Goal: Information Seeking & Learning: Check status

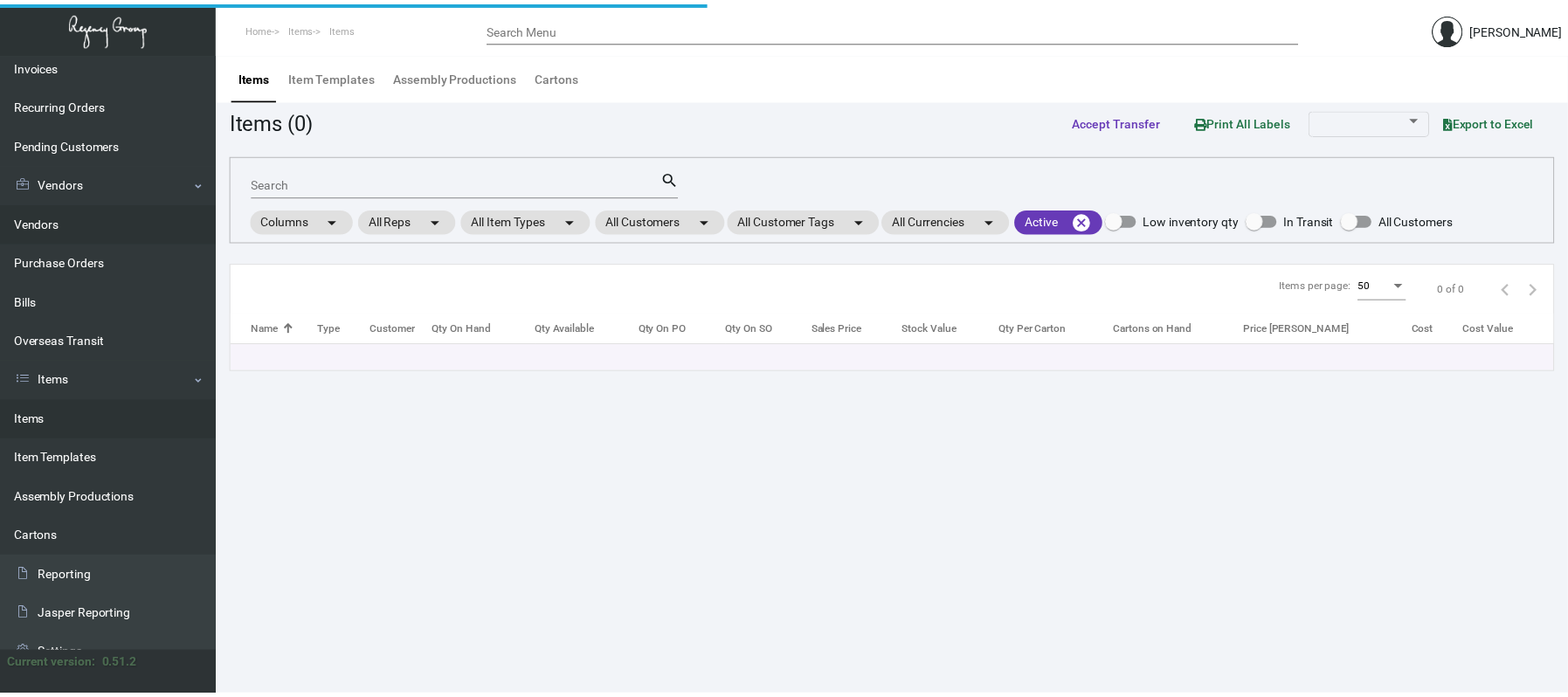
scroll to position [250, 0]
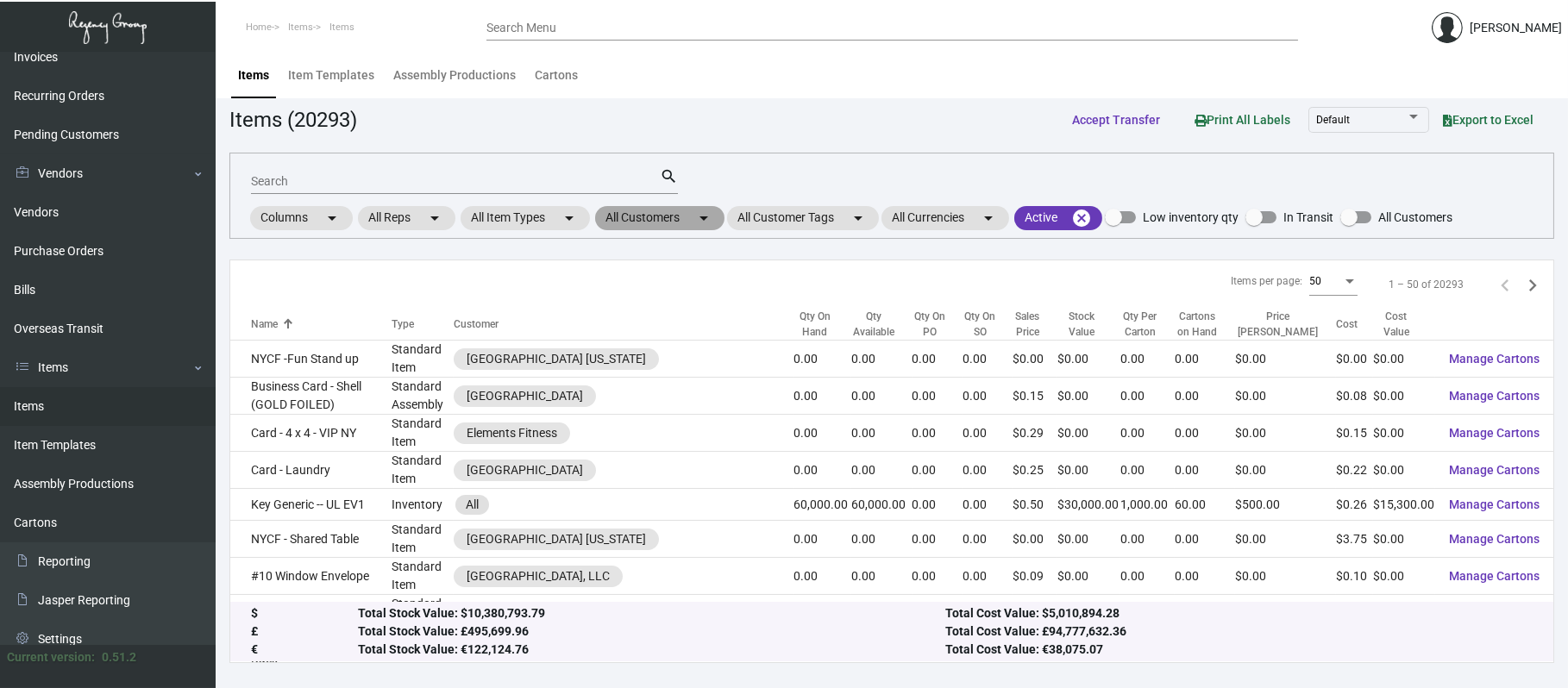
click at [623, 220] on mat-chip "All Customers arrow_drop_down" at bounding box center [660, 219] width 130 height 25
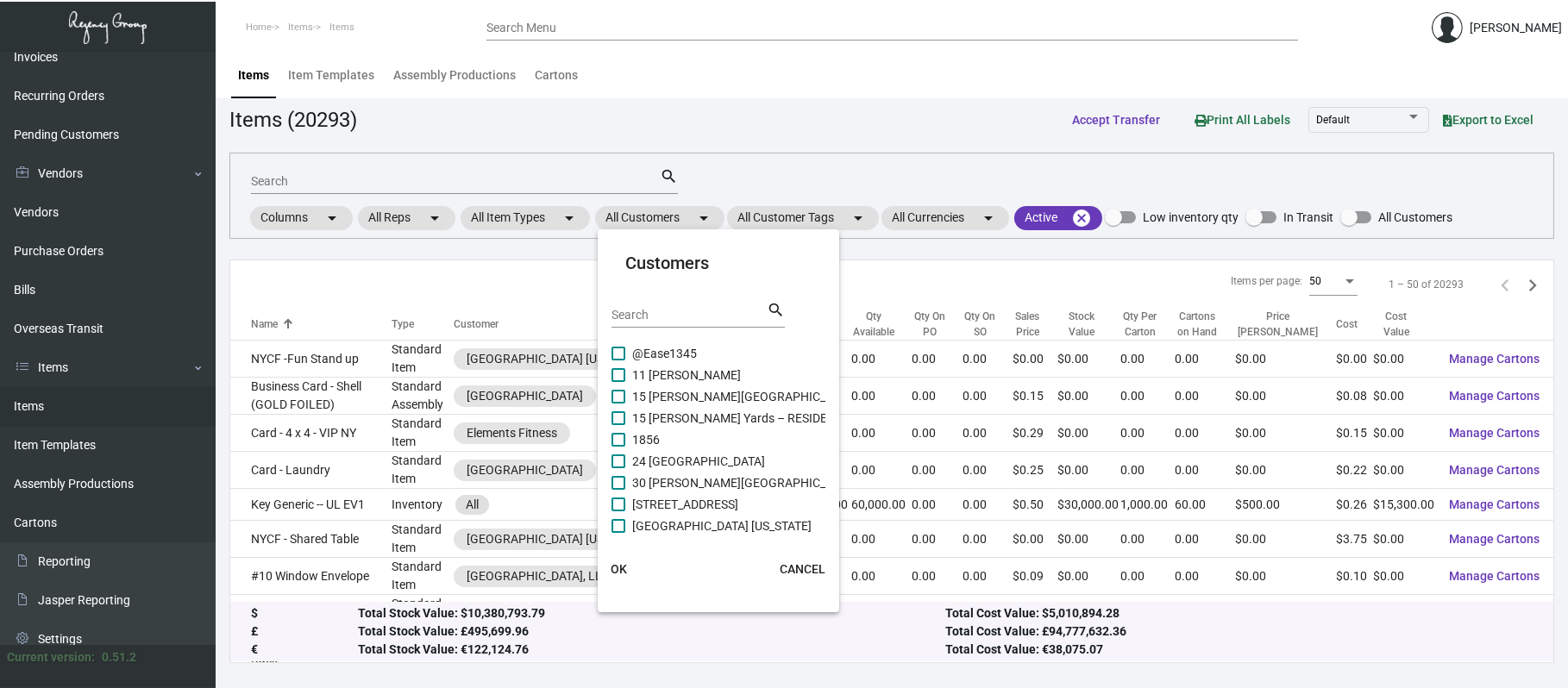
click at [651, 314] on input "Search" at bounding box center [689, 315] width 155 height 14
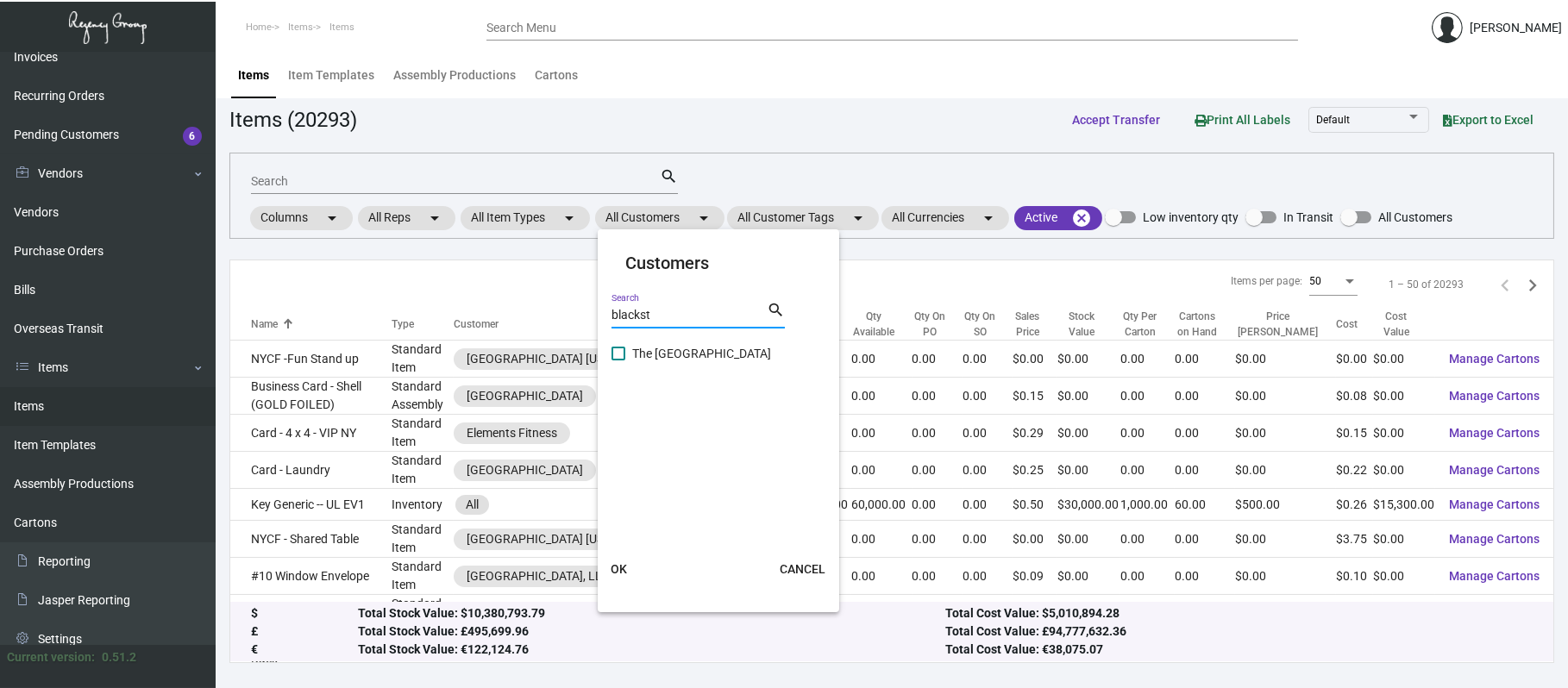
type input "blackst"
click at [711, 357] on span "The [GEOGRAPHIC_DATA]" at bounding box center [702, 354] width 139 height 21
click at [618, 361] on input "The [GEOGRAPHIC_DATA]" at bounding box center [617, 361] width 1 height 1
checkbox input "true"
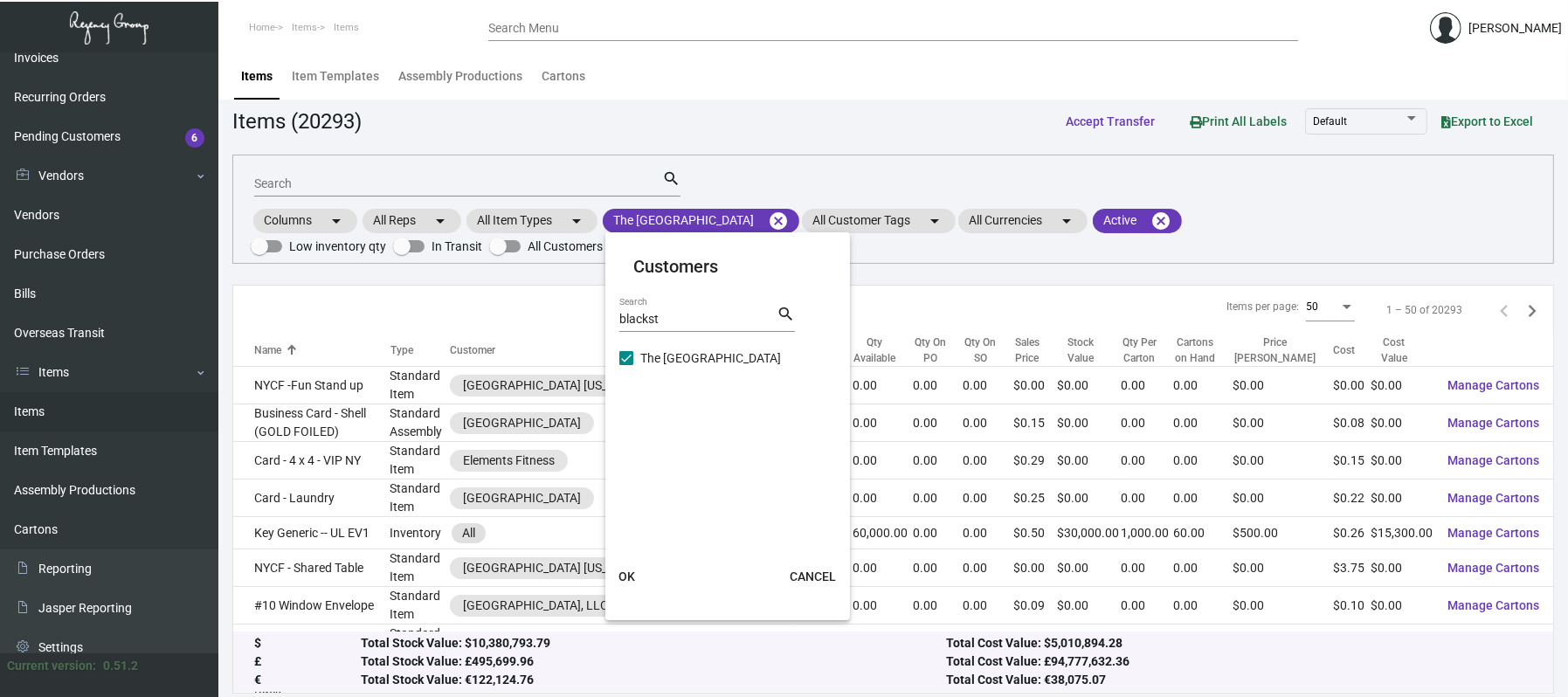
click at [634, 572] on span "OK" at bounding box center [626, 576] width 16 height 14
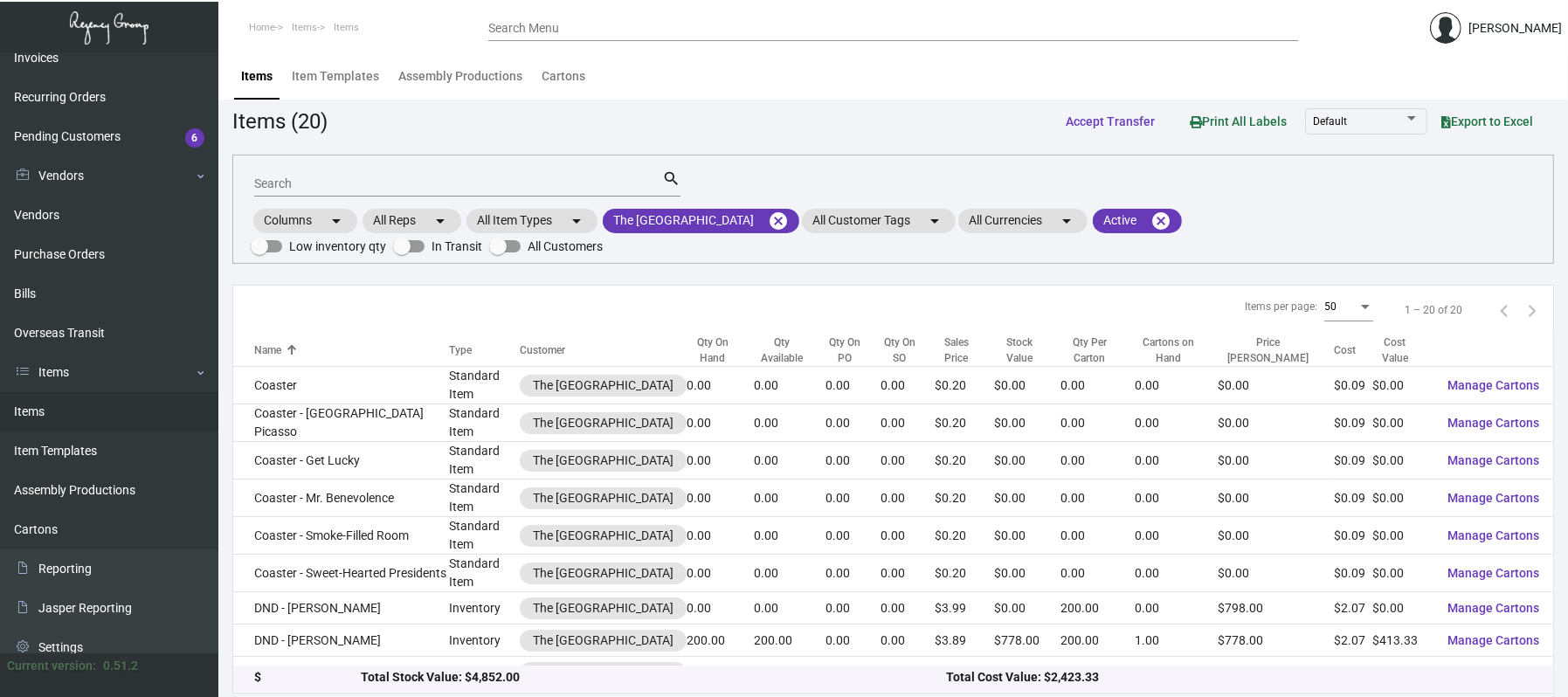
click at [730, 337] on div "Qty On Hand" at bounding box center [713, 350] width 53 height 32
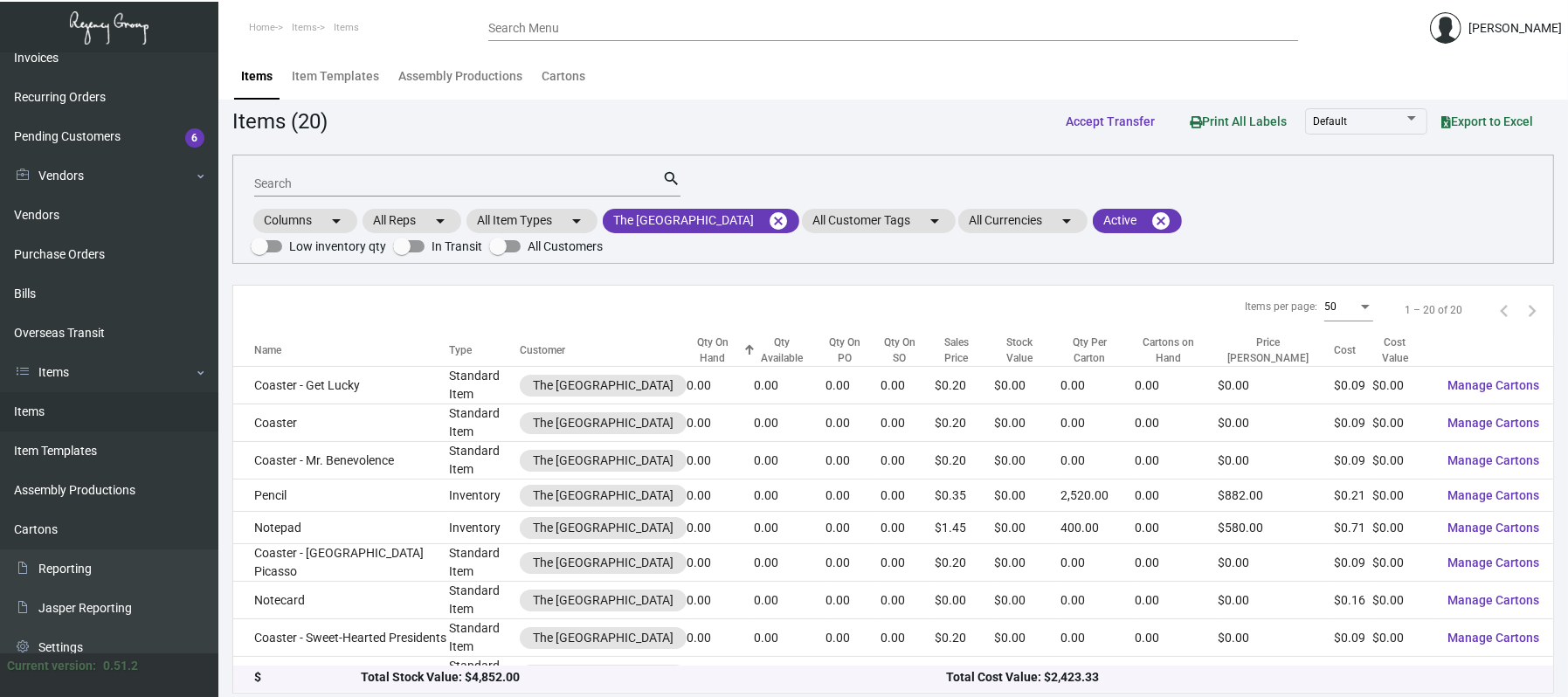
click at [734, 344] on div "Qty On Hand" at bounding box center [713, 350] width 53 height 32
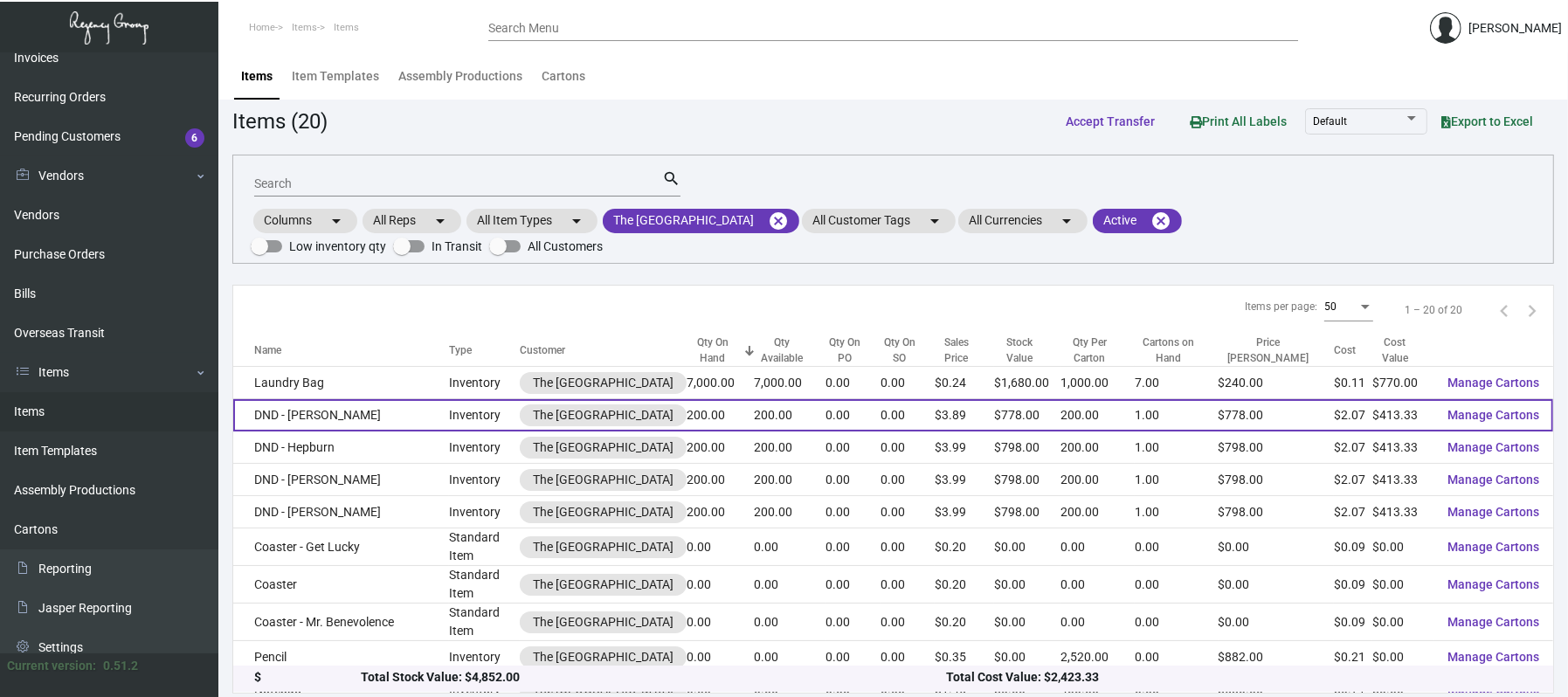
click at [356, 418] on td "DND - [PERSON_NAME]" at bounding box center [340, 415] width 216 height 33
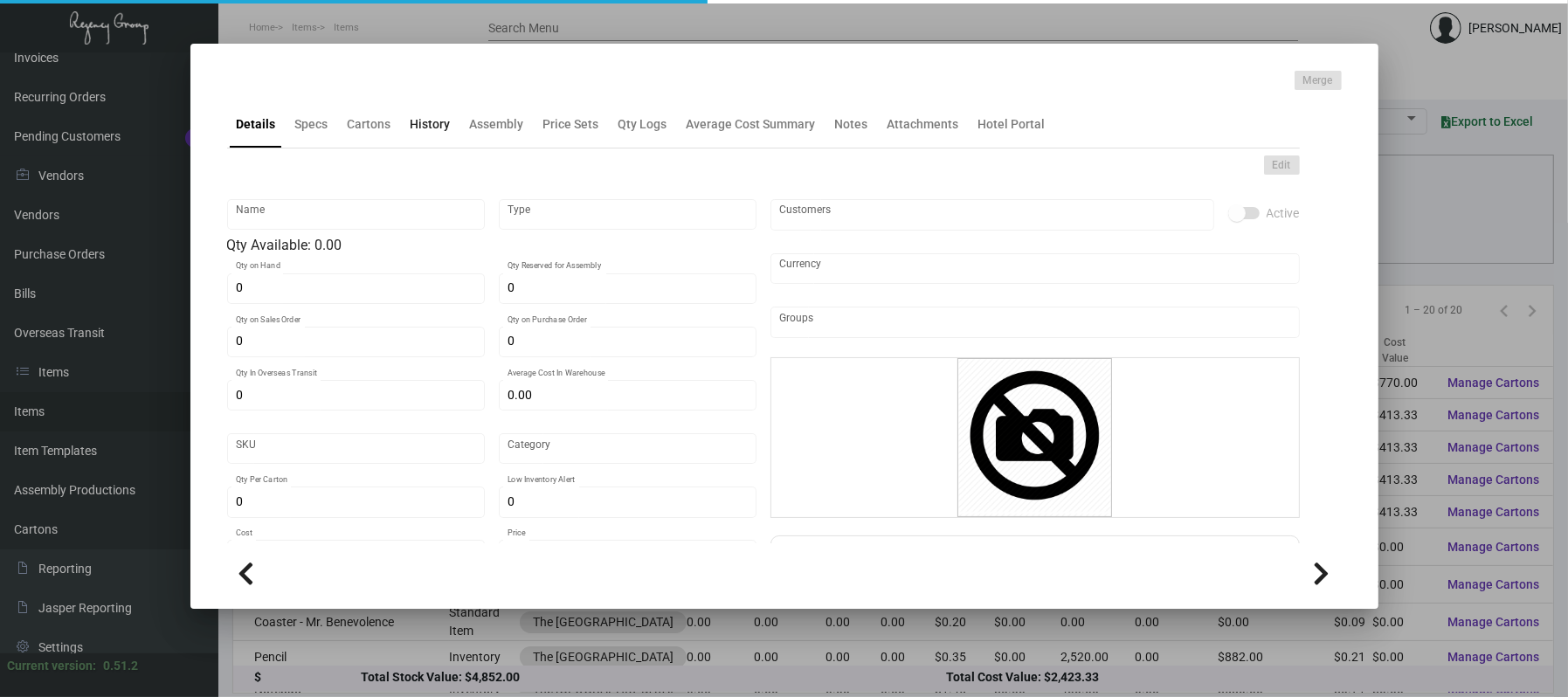
click at [435, 128] on div "History" at bounding box center [431, 124] width 40 height 18
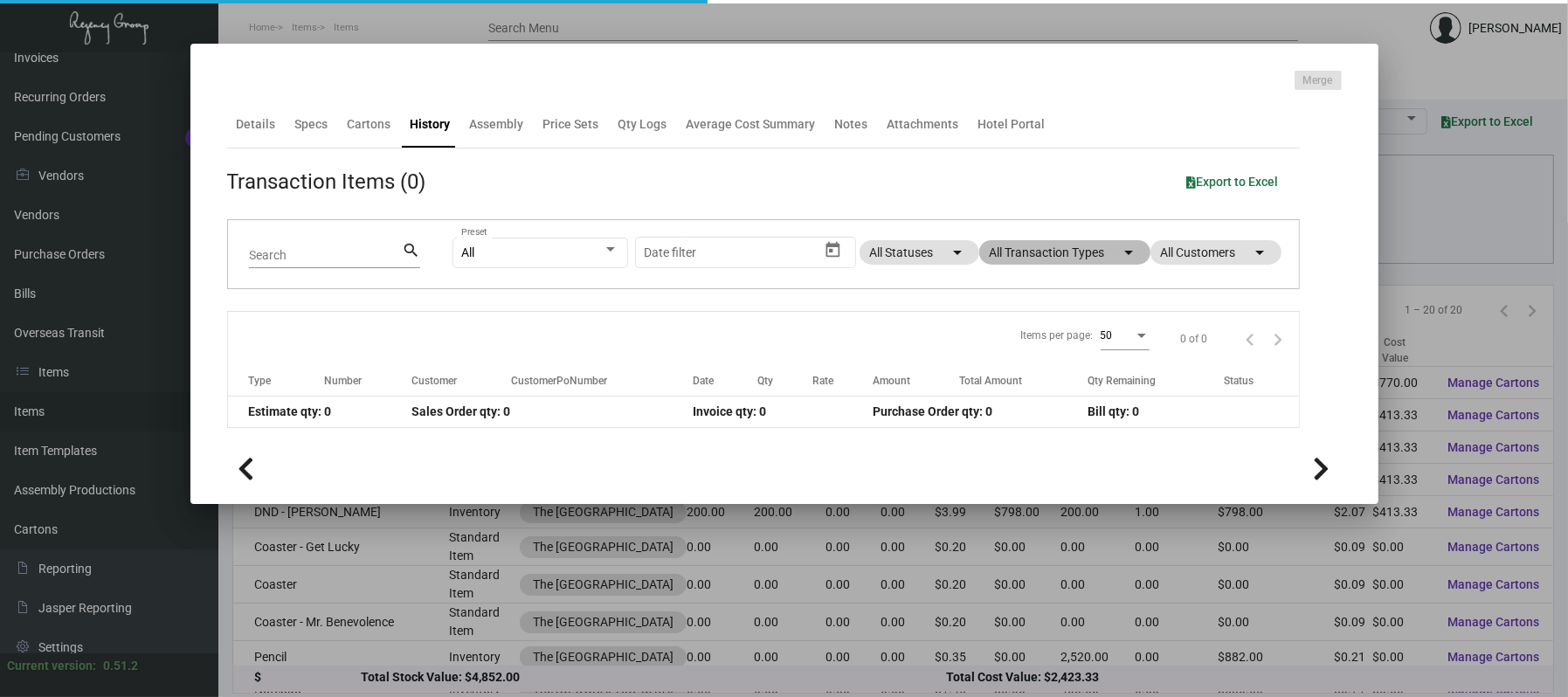
click at [1076, 248] on app-item-usage-history "Transaction Items (0) Export to Excel Search search All Preset Start date – Dat…" at bounding box center [763, 296] width 1073 height 262
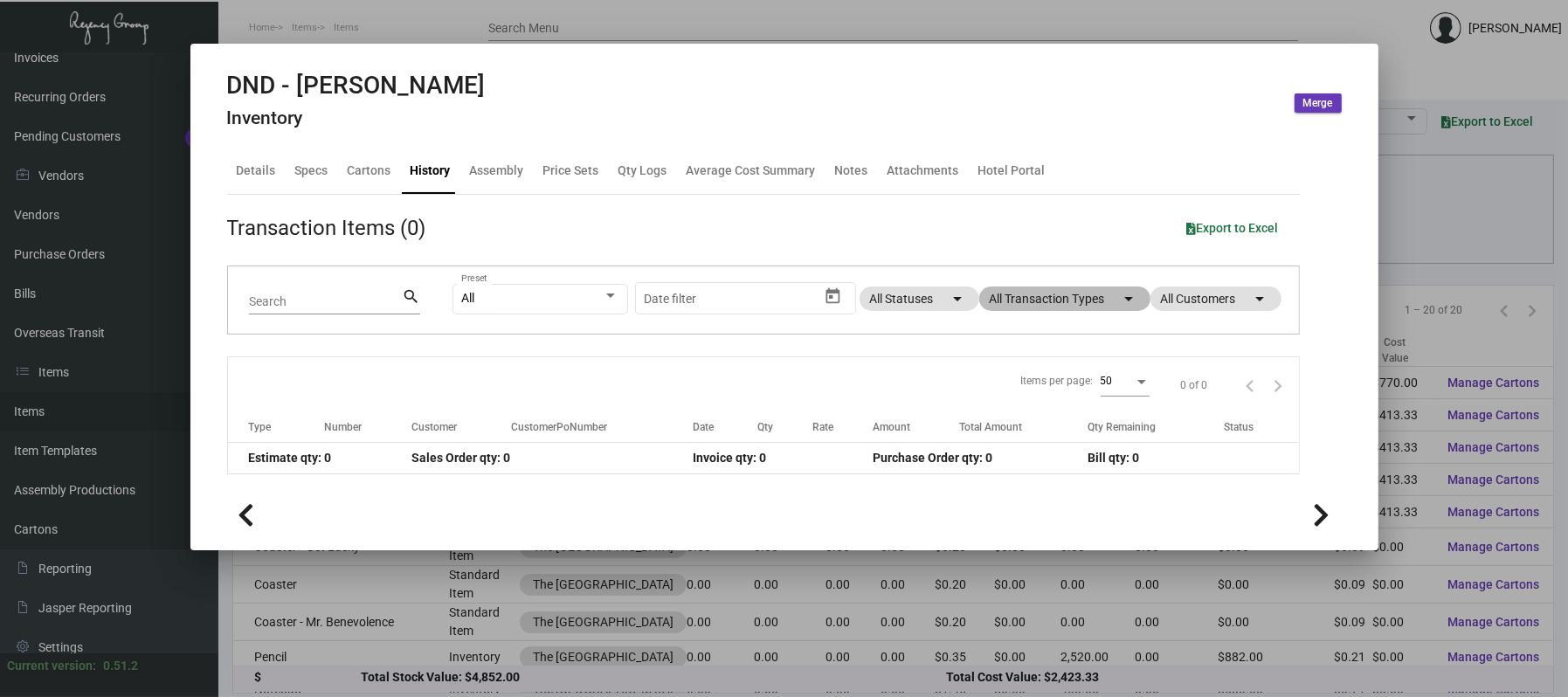
click at [1011, 294] on mat-chip "All Transaction Types arrow_drop_down" at bounding box center [1065, 299] width 172 height 25
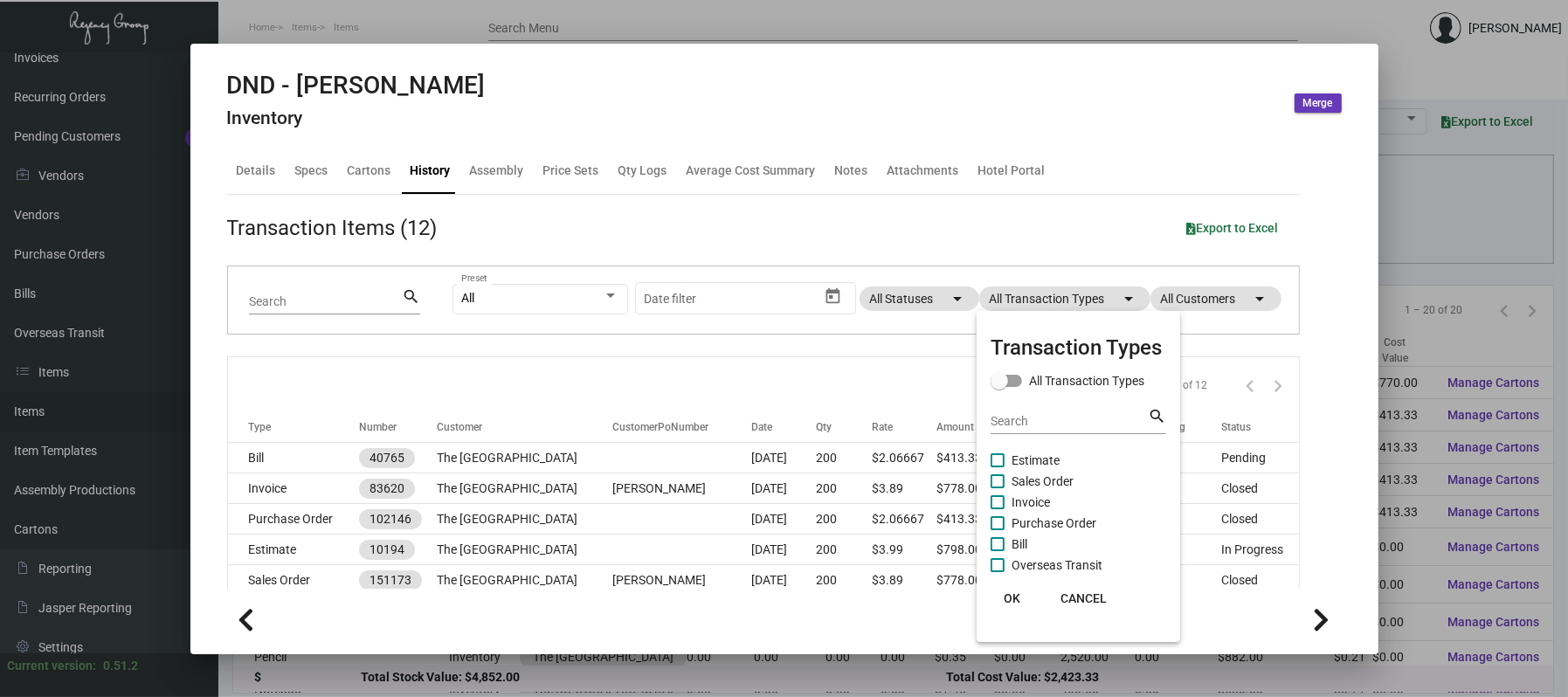
click at [1041, 519] on span "Purchase Order" at bounding box center [1054, 523] width 84 height 21
click at [997, 530] on input "Purchase Order" at bounding box center [996, 530] width 1 height 1
checkbox input "true"
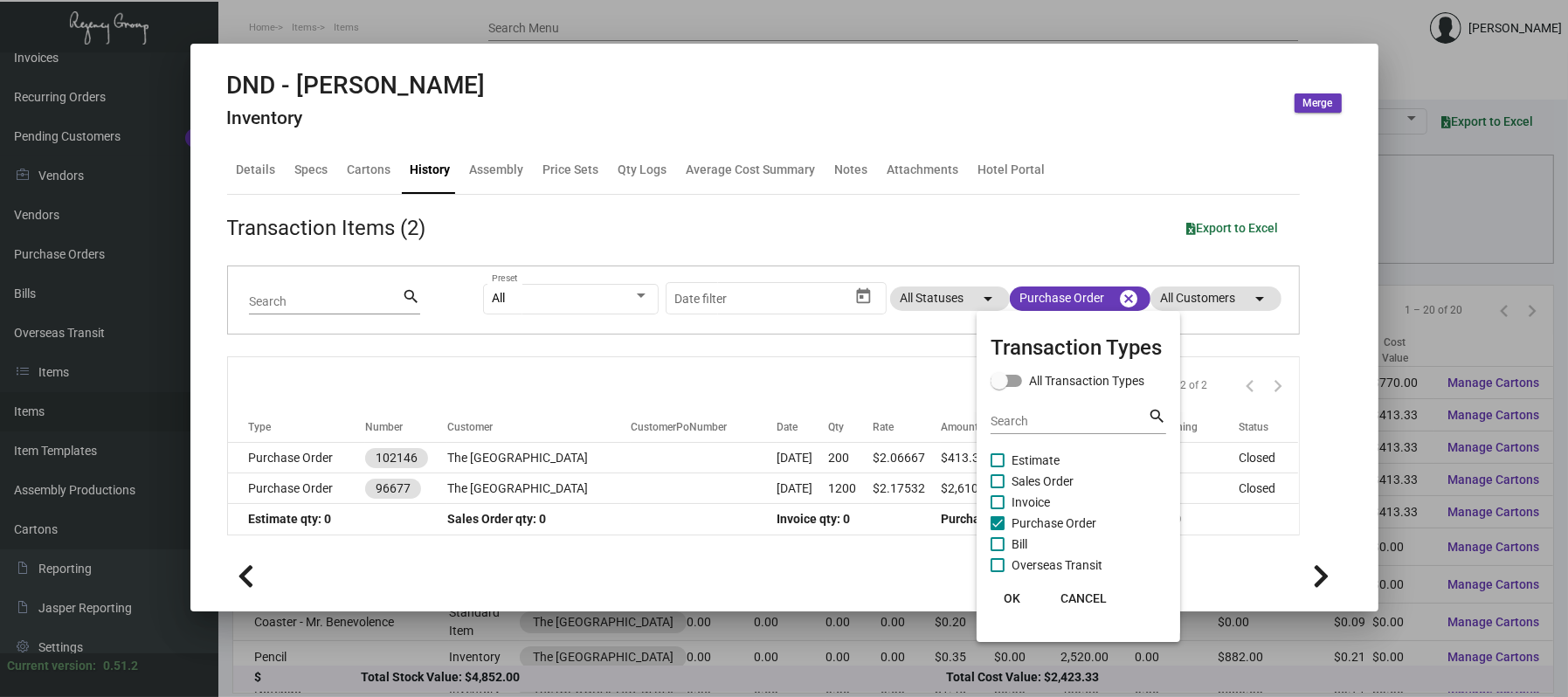
click at [606, 456] on div at bounding box center [784, 348] width 1568 height 697
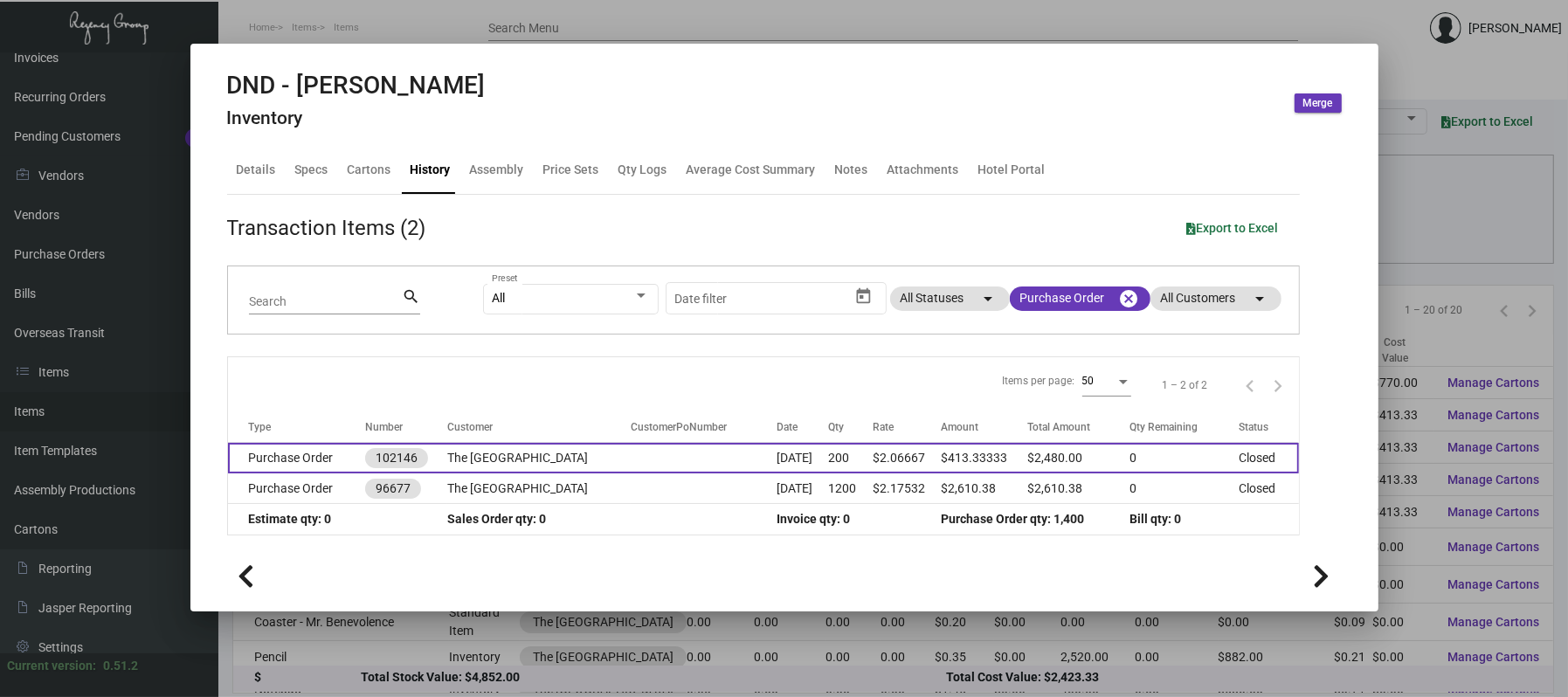
click at [606, 456] on td "The [GEOGRAPHIC_DATA]" at bounding box center [538, 458] width 183 height 31
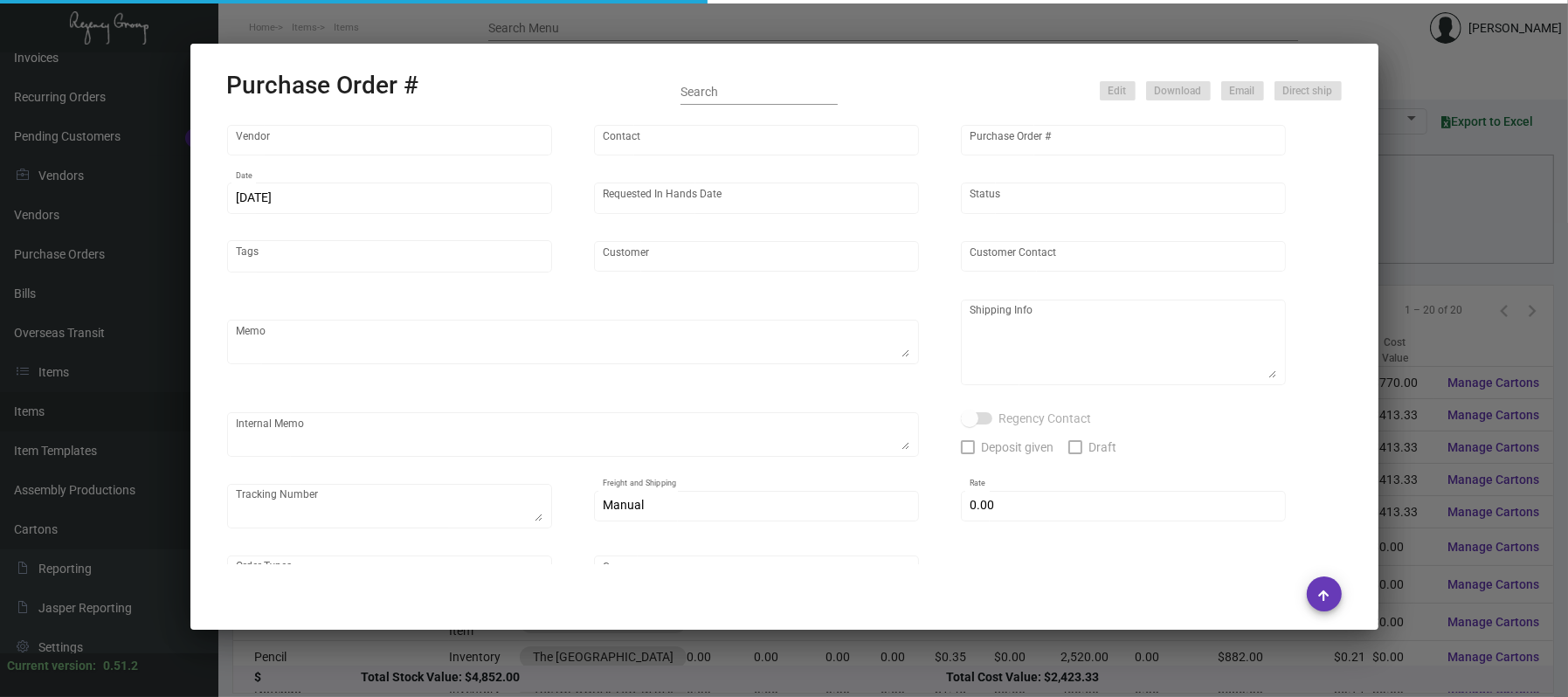
type input "Team Concept"
type input "[PERSON_NAME]"
type input "102146"
type input "[DATE]"
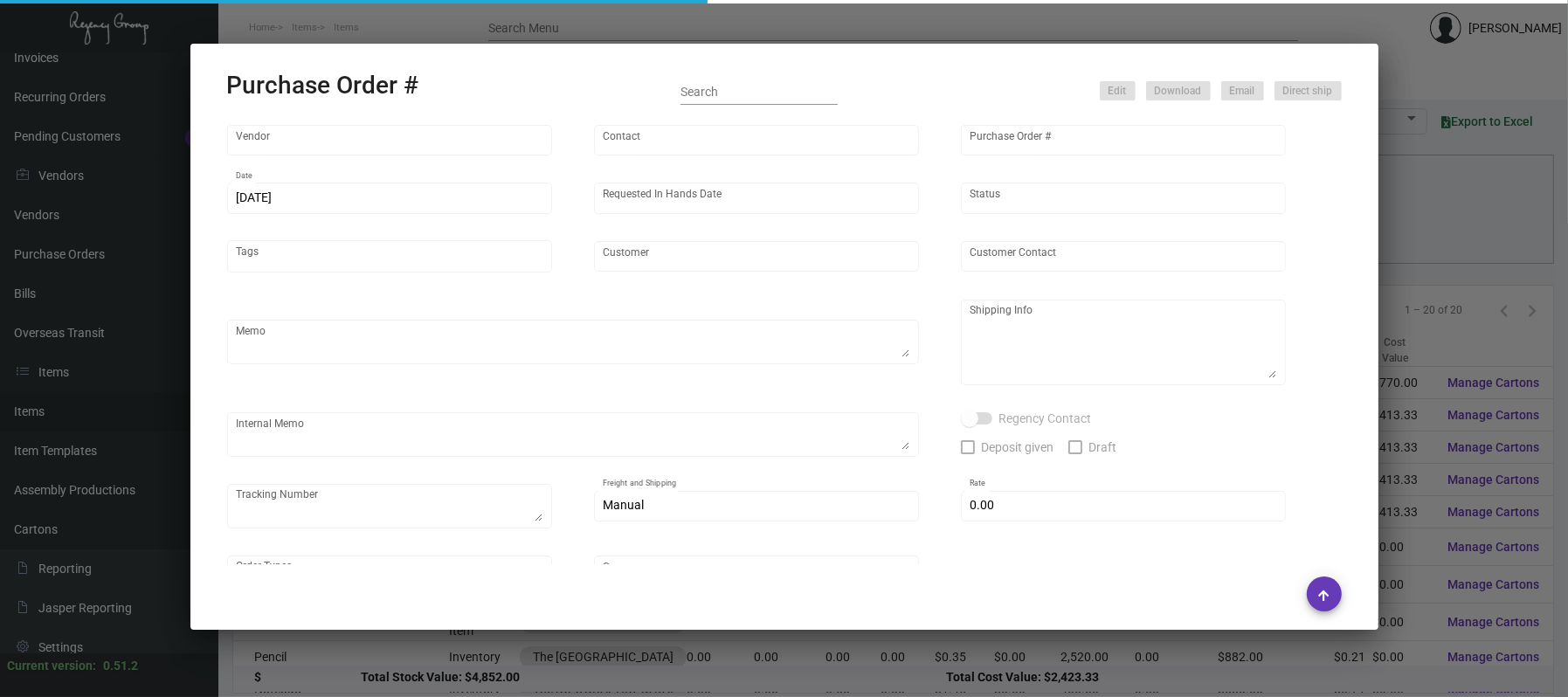
type input "The [GEOGRAPHIC_DATA]"
type textarea "***ANY PRICE DISCREPANCY MUST BE CALLED OUT PRIOR TO PROCEEDING WITH THIS ORDER…"
type textarea "Regency Group NJ - [PERSON_NAME] [STREET_ADDRESS]"
type textarea "12.11 - Vendor update: Due to material delays + in production, this job is now …"
checkbox input "true"
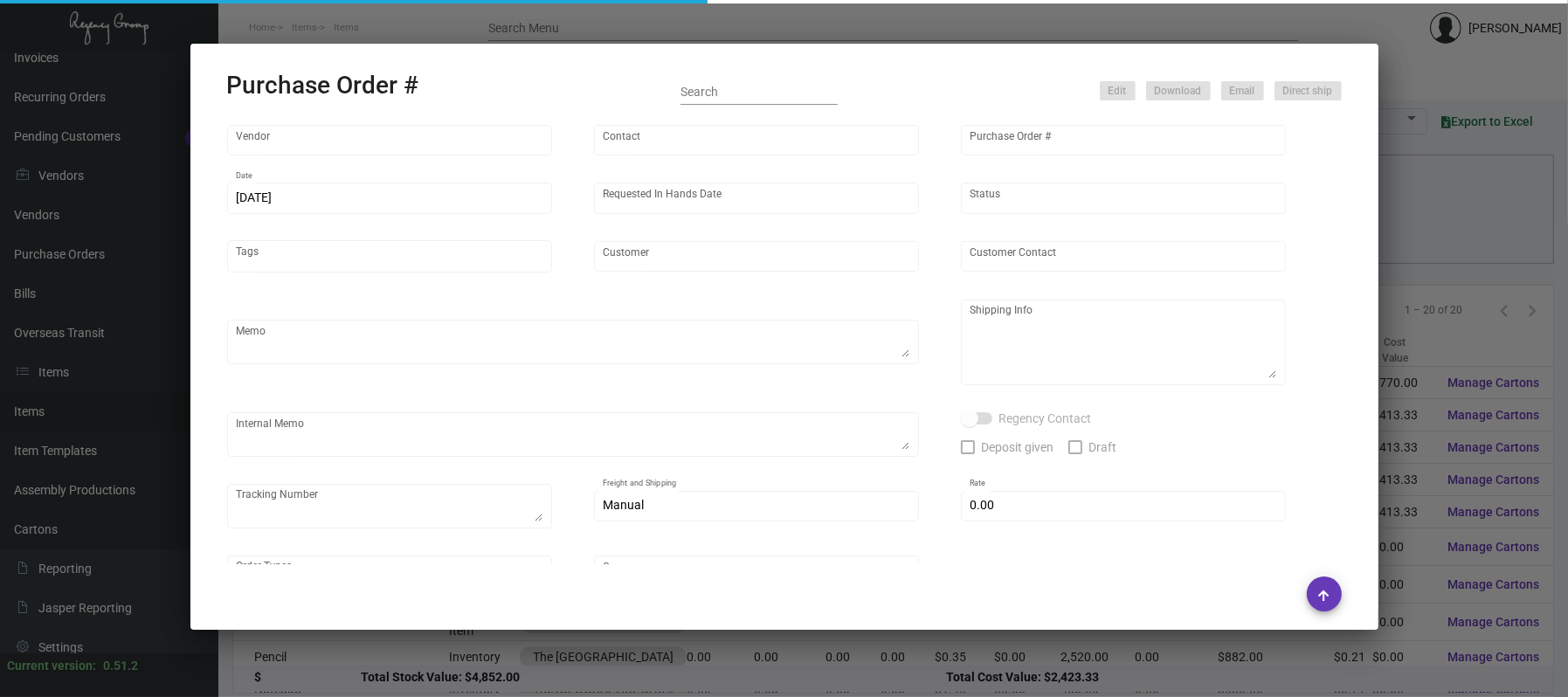
type input "$ 0.00"
type input "United States Dollar $"
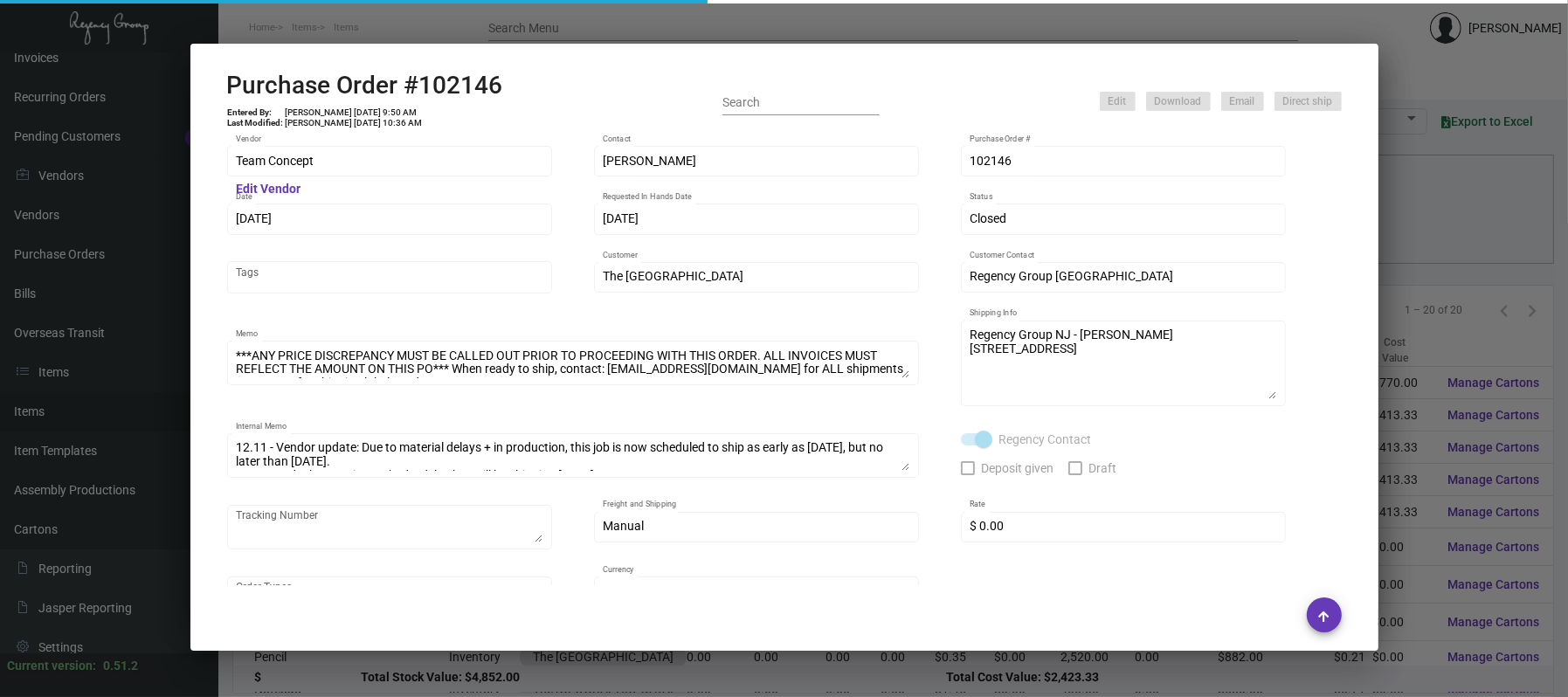
scroll to position [666, 0]
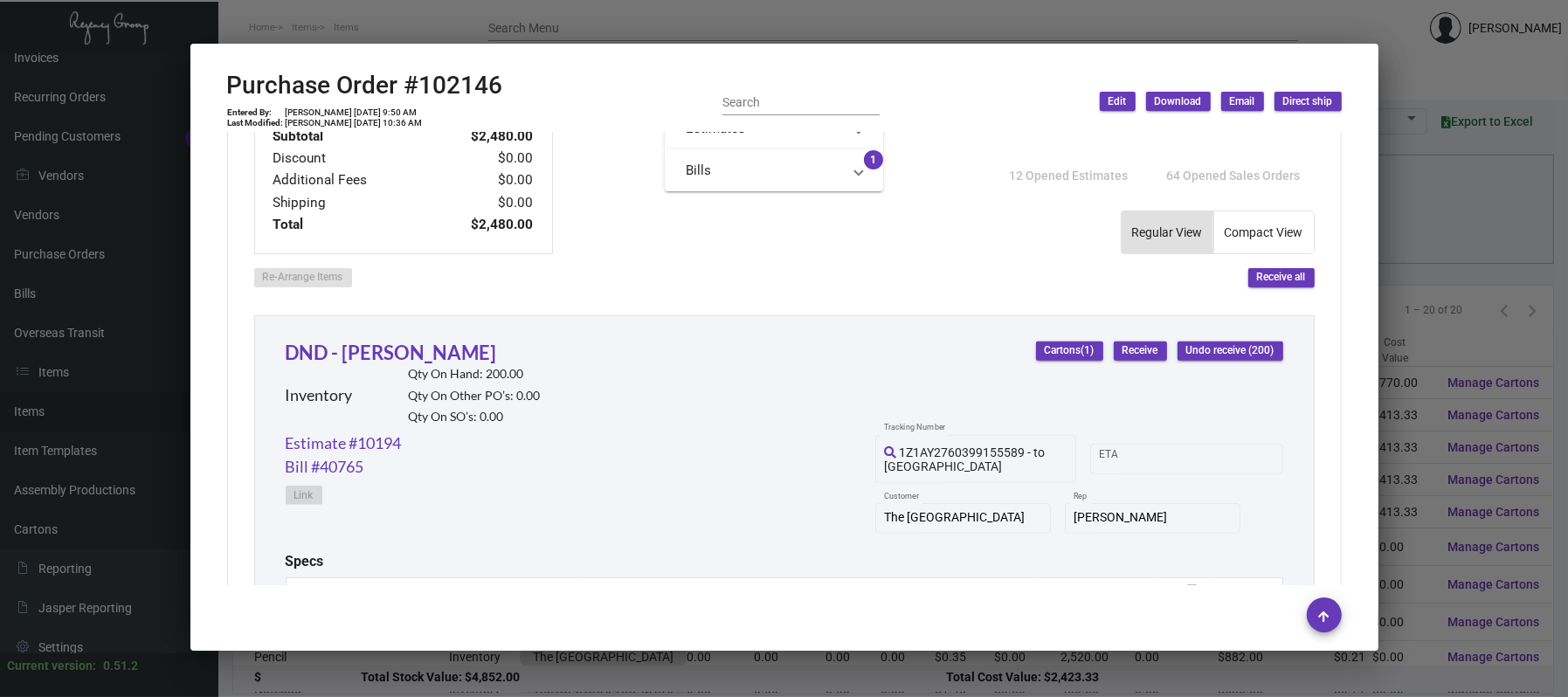
click at [439, 12] on div at bounding box center [784, 348] width 1568 height 697
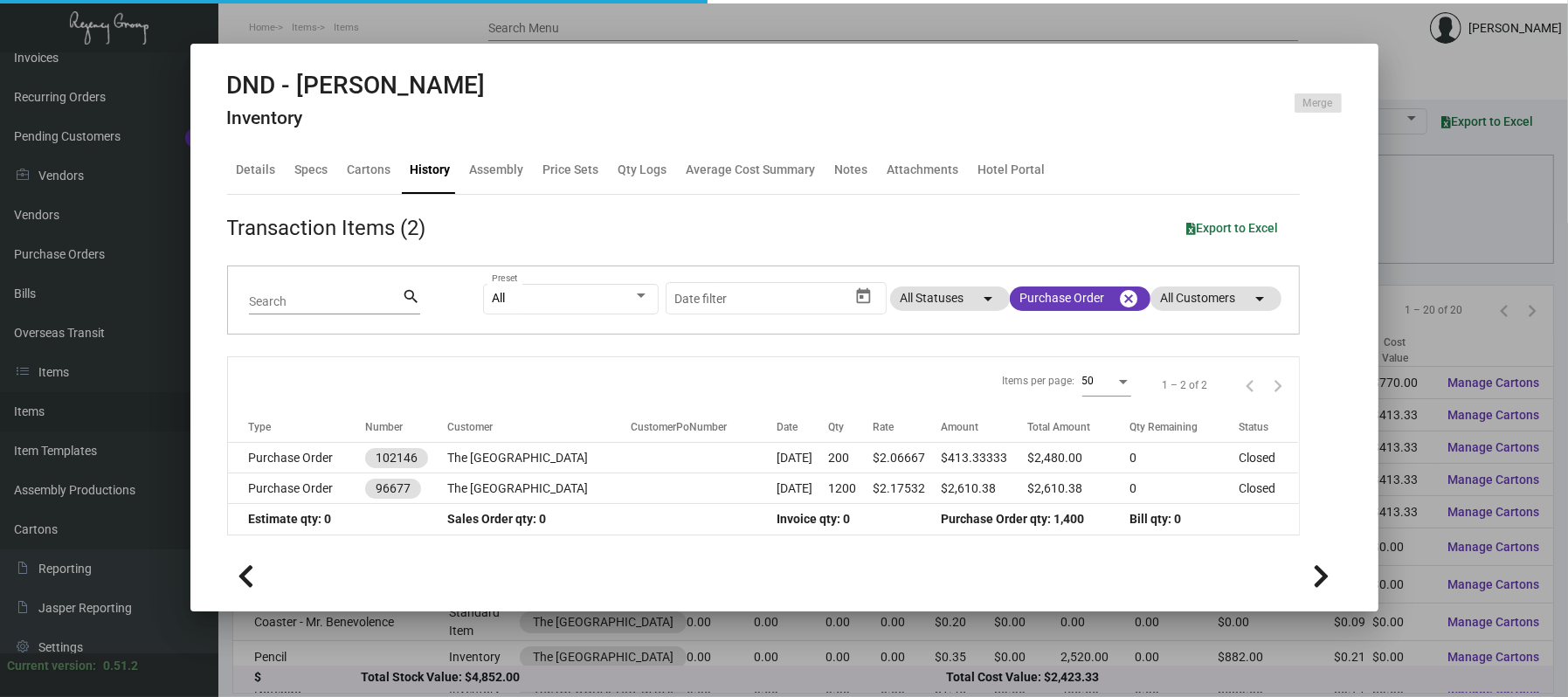
click at [445, 24] on div at bounding box center [784, 348] width 1568 height 697
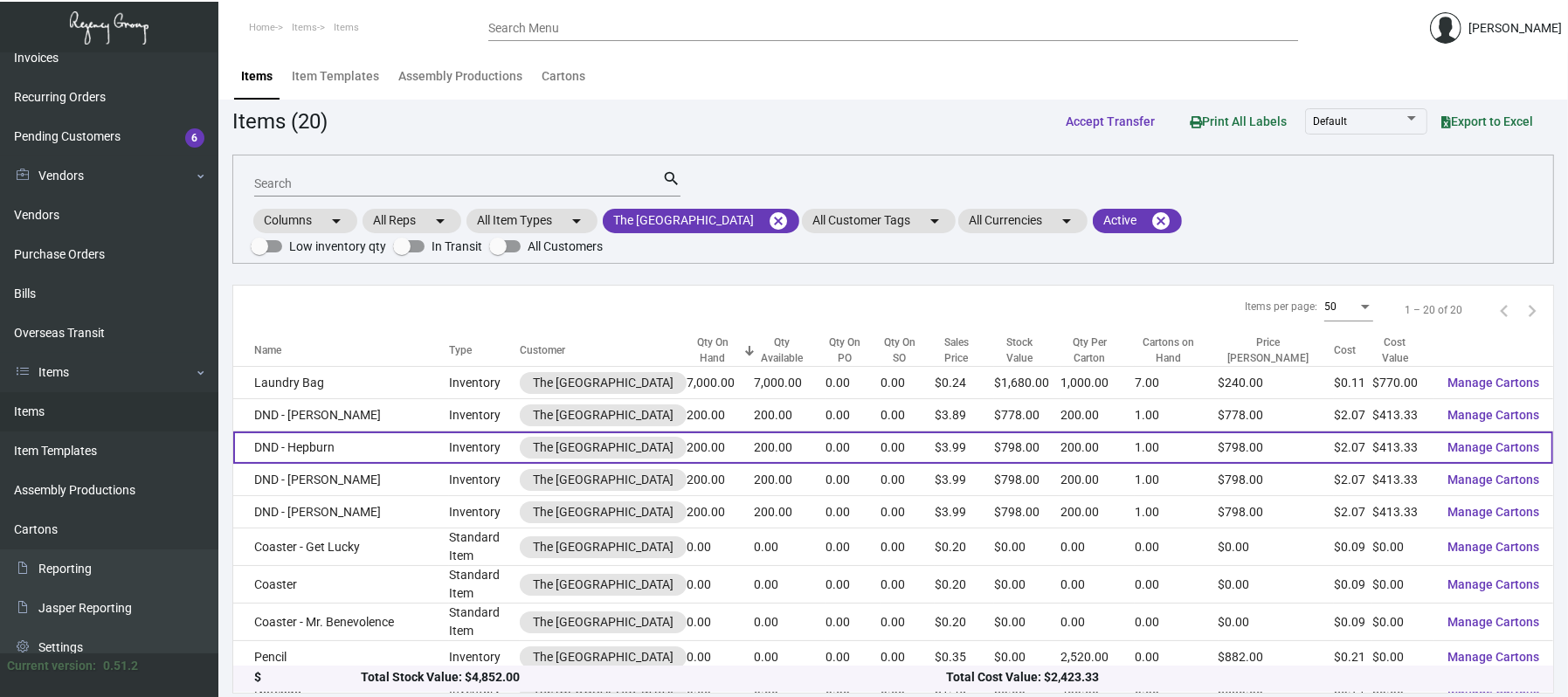
click at [327, 448] on td "DND - Hepburn" at bounding box center [340, 448] width 216 height 33
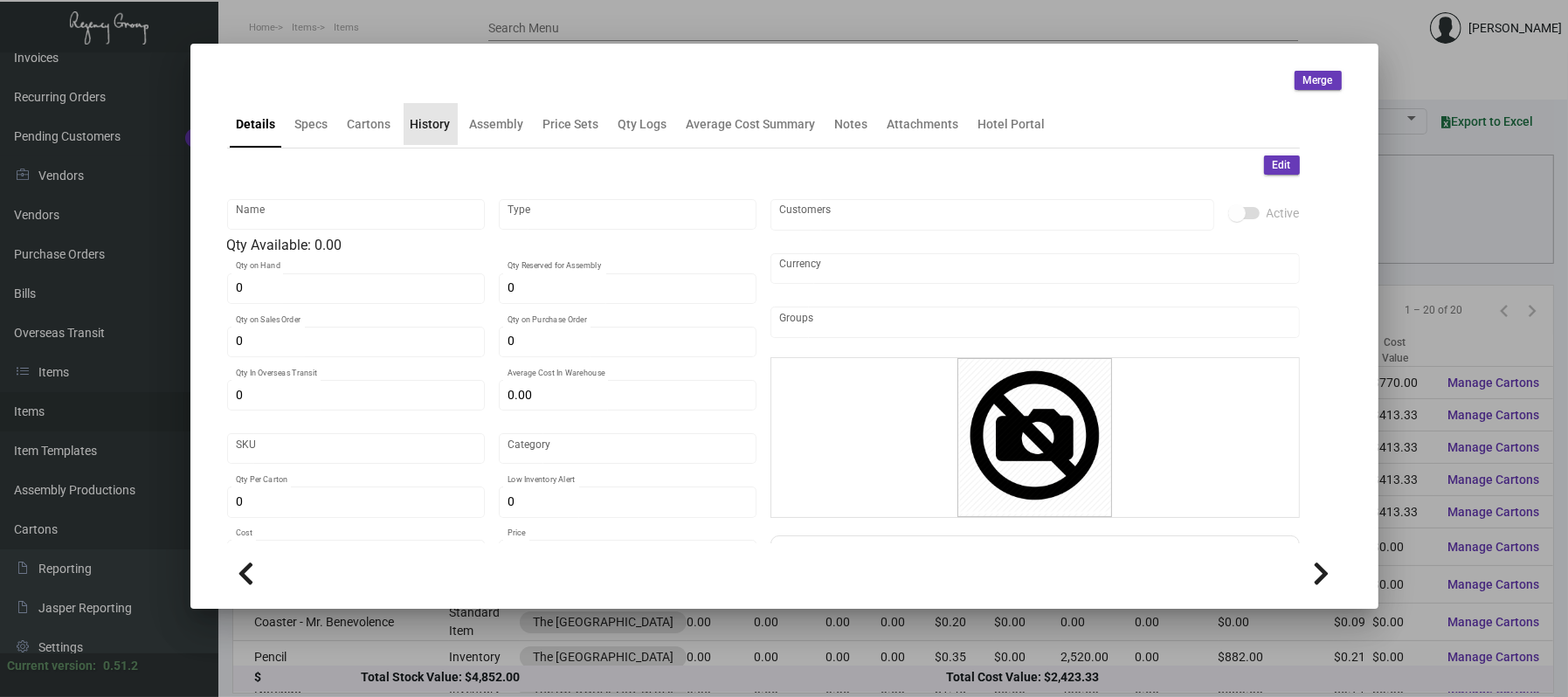
click at [429, 126] on div "History" at bounding box center [431, 124] width 40 height 18
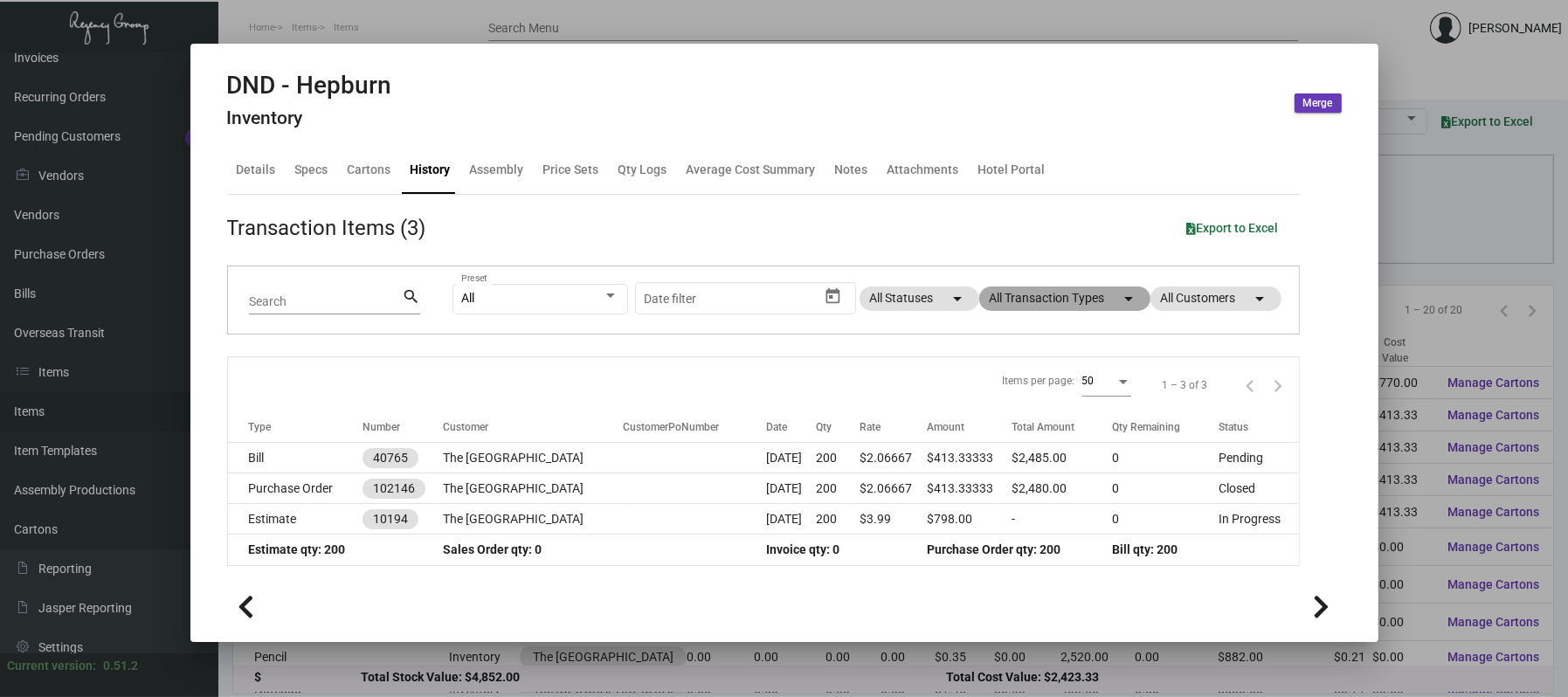
click at [1024, 294] on mat-chip "All Transaction Types arrow_drop_down" at bounding box center [1065, 299] width 172 height 25
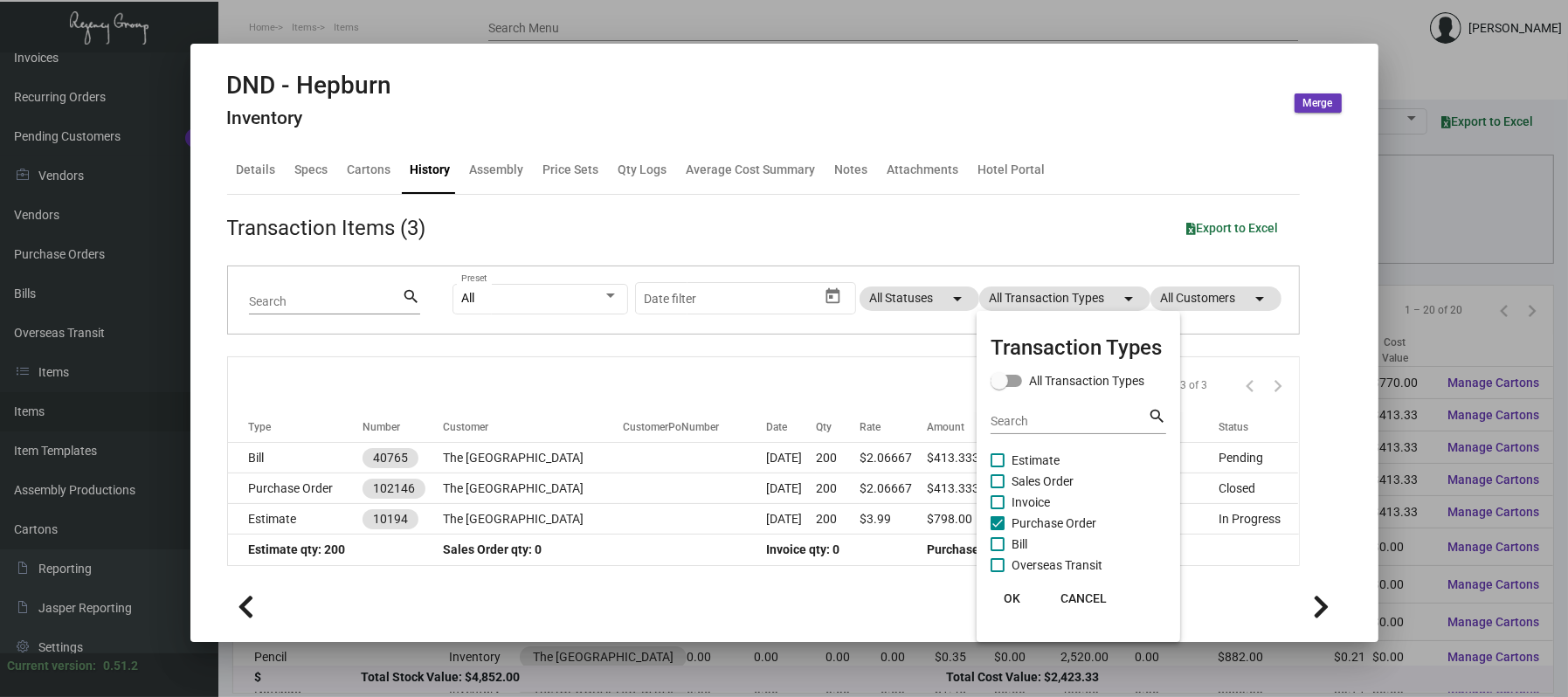
click at [1068, 525] on span "Purchase Order" at bounding box center [1054, 523] width 84 height 21
click at [997, 530] on input "Purchase Order" at bounding box center [996, 530] width 1 height 1
click at [1070, 527] on span "Purchase Order" at bounding box center [1054, 523] width 84 height 21
click at [997, 530] on input "Purchase Order" at bounding box center [996, 530] width 1 height 1
checkbox input "true"
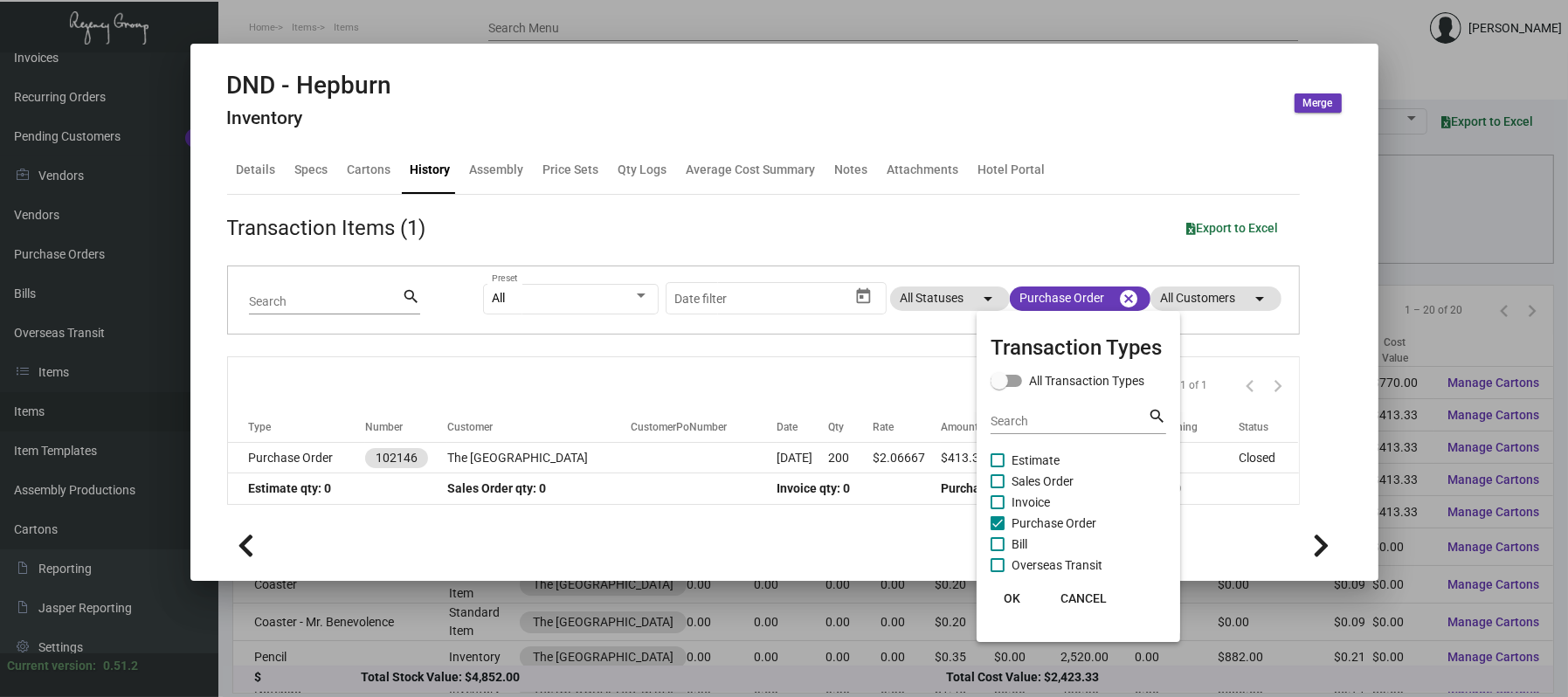
click at [623, 486] on div at bounding box center [784, 348] width 1568 height 697
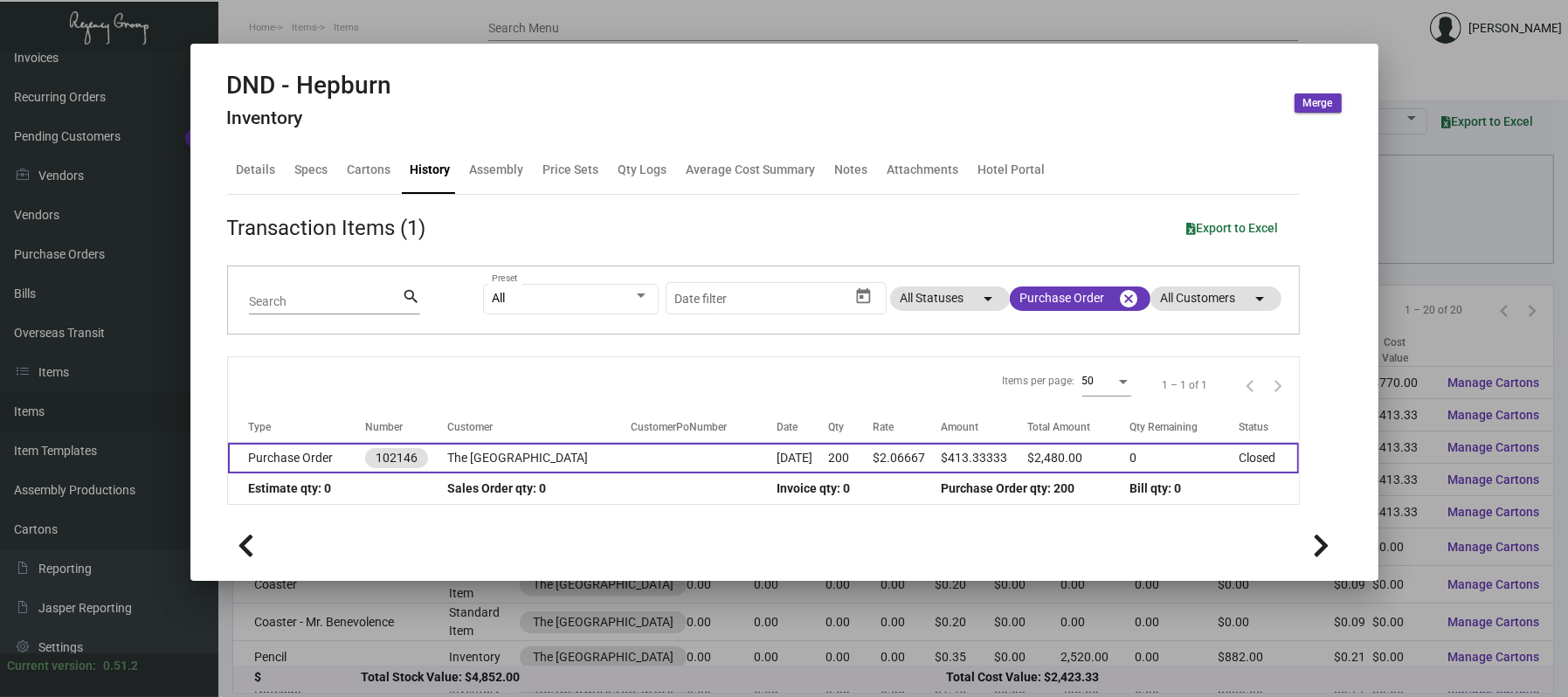
click at [605, 447] on td "The [GEOGRAPHIC_DATA]" at bounding box center [538, 458] width 183 height 31
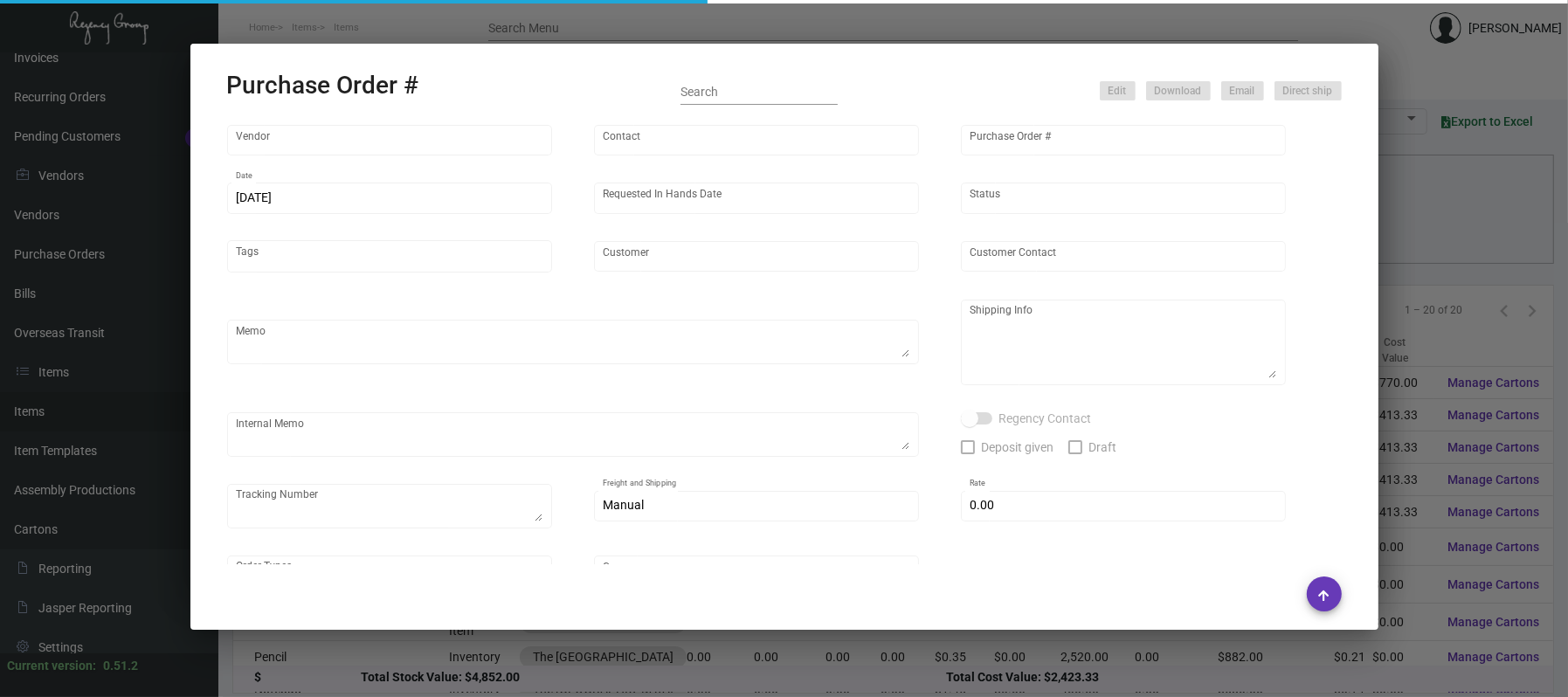
type input "Team Concept"
type input "[PERSON_NAME]"
type input "102146"
type input "[DATE]"
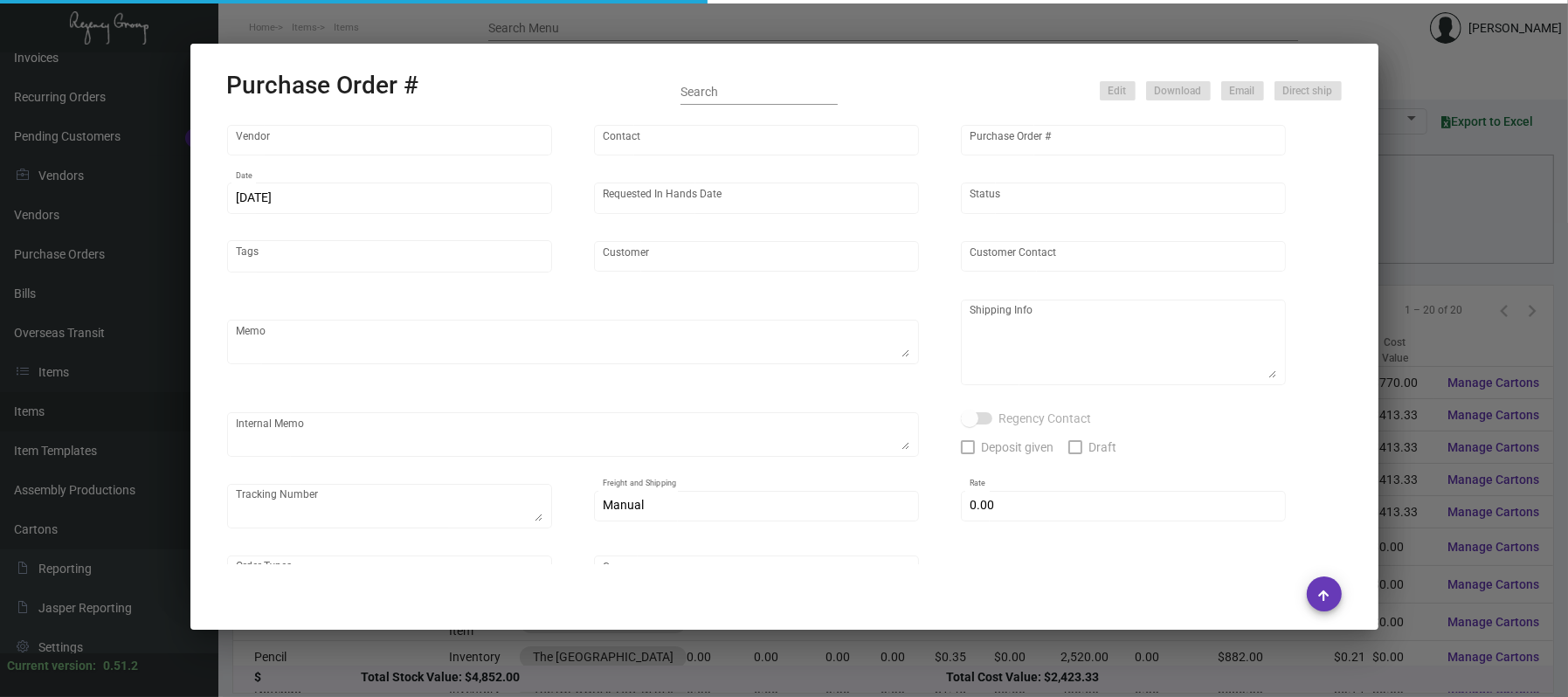
type input "The [GEOGRAPHIC_DATA]"
type textarea "***ANY PRICE DISCREPANCY MUST BE CALLED OUT PRIOR TO PROCEEDING WITH THIS ORDER…"
type textarea "Regency Group NJ - [PERSON_NAME] [STREET_ADDRESS]"
type textarea "12.11 - Vendor update: Due to material delays + in production, this job is now …"
checkbox input "true"
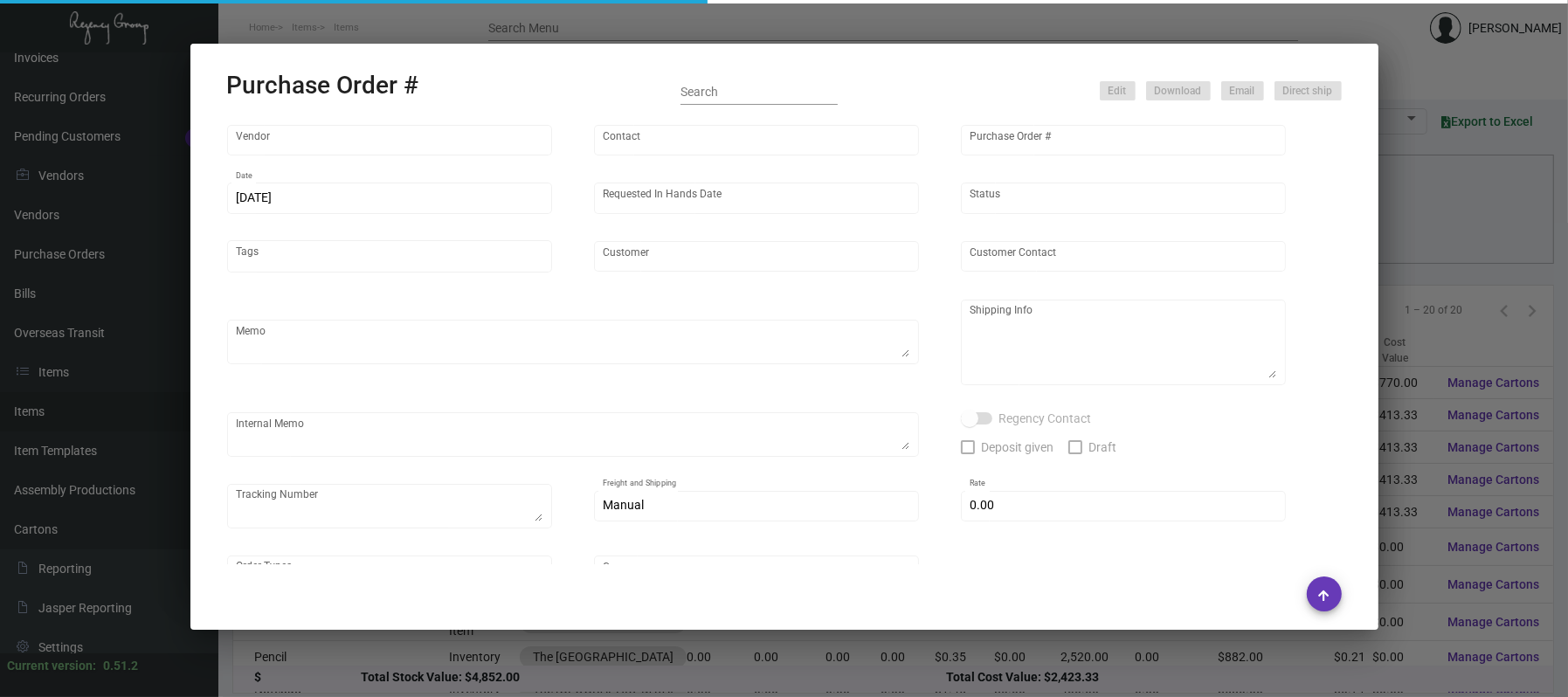
type input "$ 0.00"
type input "United States Dollar $"
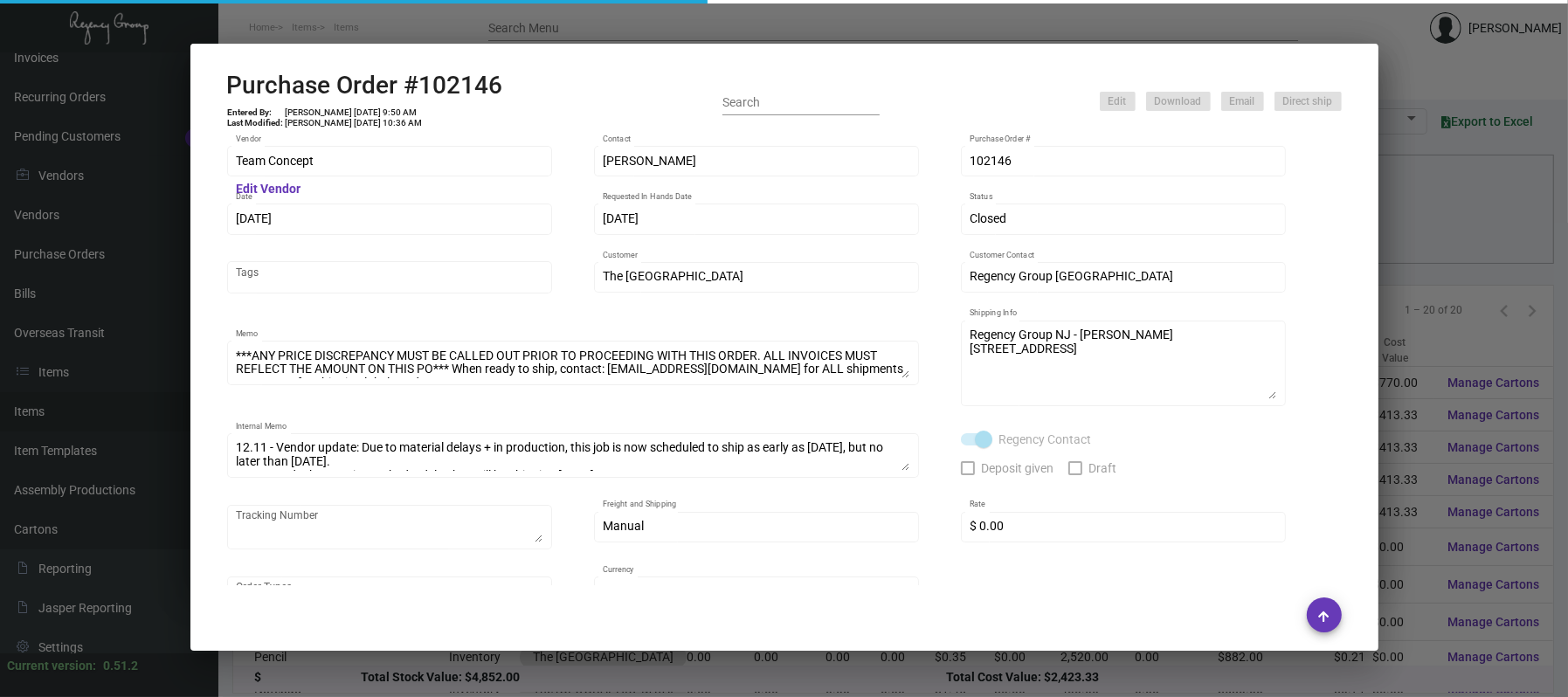
click at [531, 36] on div at bounding box center [784, 348] width 1568 height 697
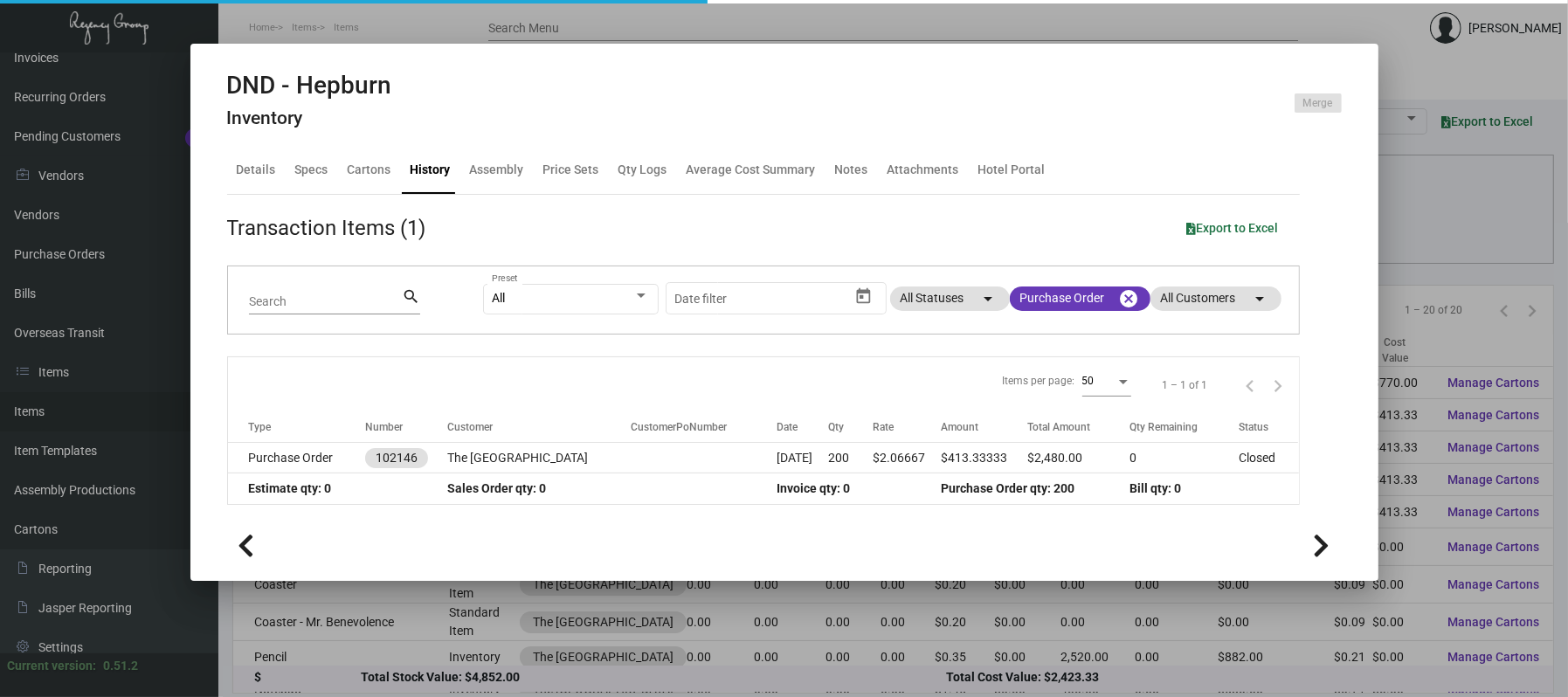
click at [474, 22] on div at bounding box center [784, 348] width 1568 height 697
